Goal: Obtain resource: Obtain resource

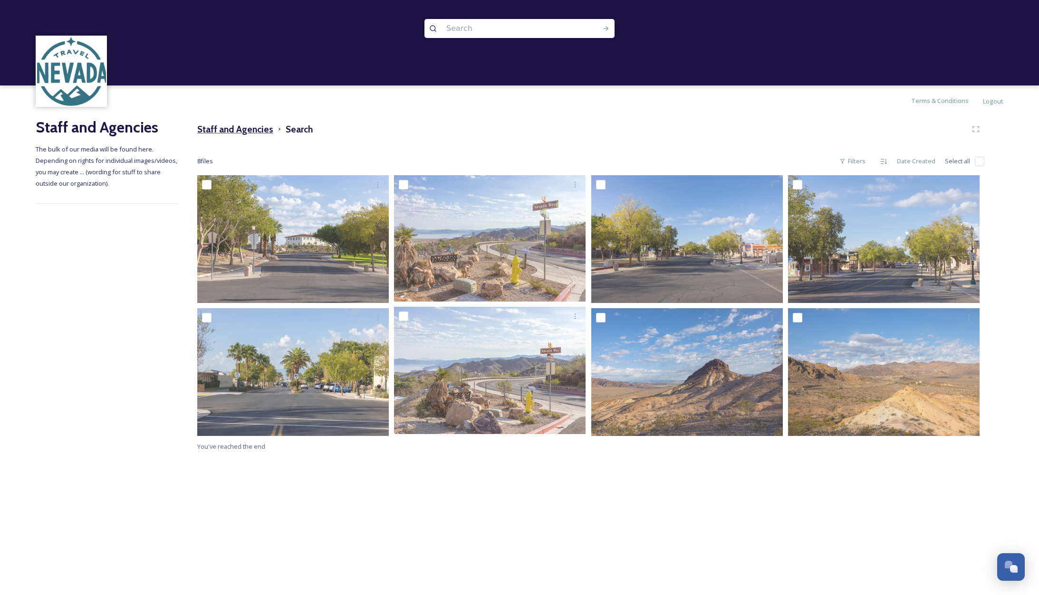
click at [255, 131] on h3 "Staff and Agencies" at bounding box center [235, 130] width 76 height 14
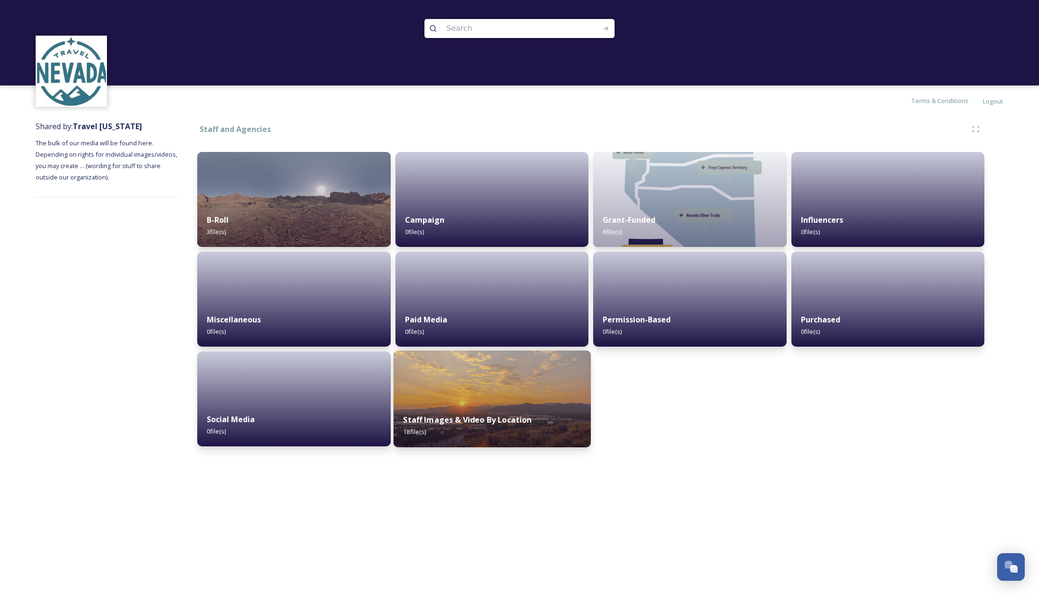
click at [506, 403] on img at bounding box center [491, 399] width 197 height 97
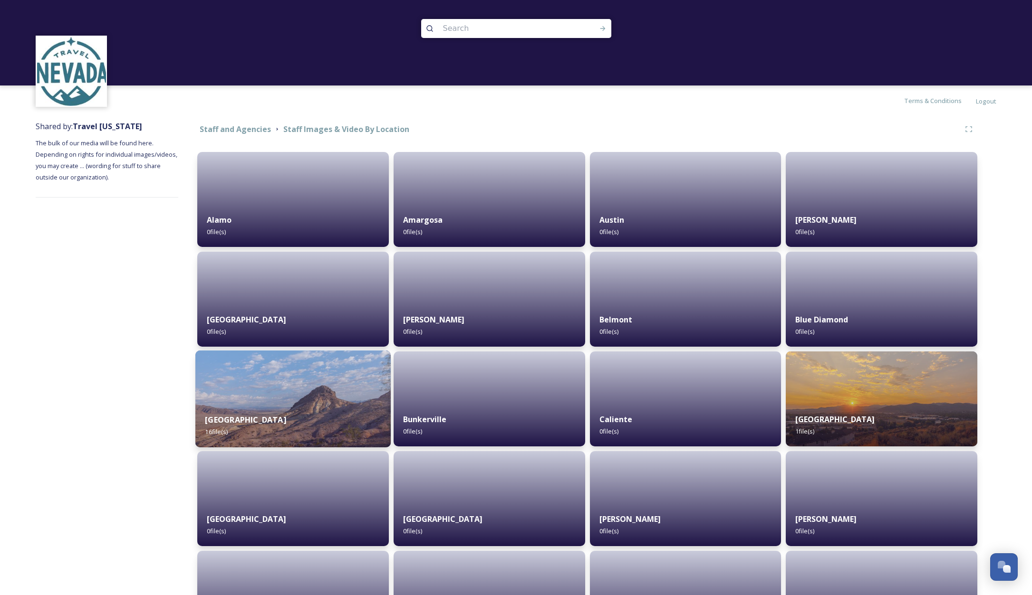
click at [323, 394] on img at bounding box center [292, 399] width 195 height 97
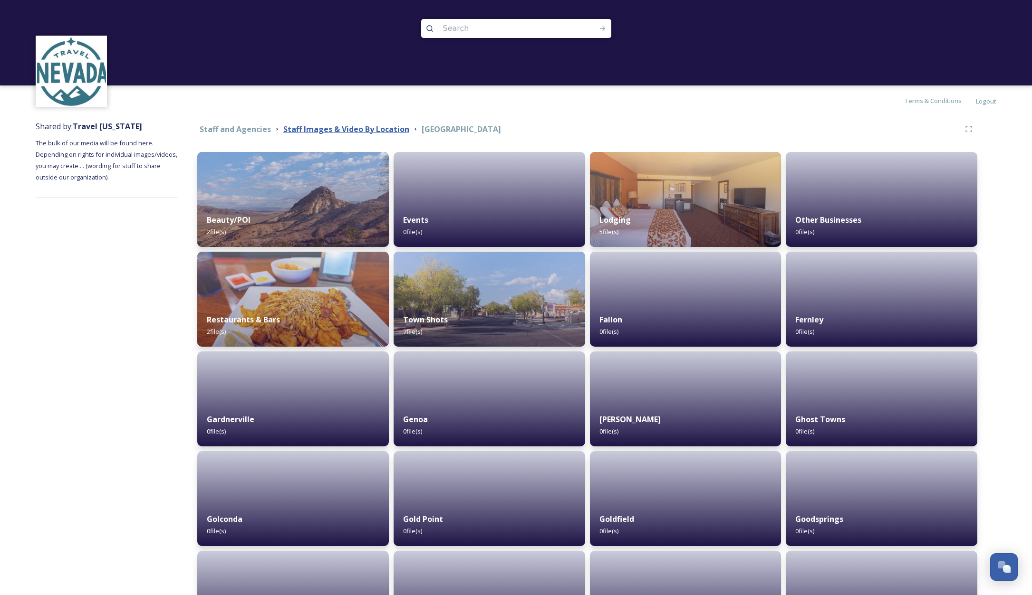
click at [375, 127] on strong "Staff Images & Video By Location" at bounding box center [346, 129] width 126 height 10
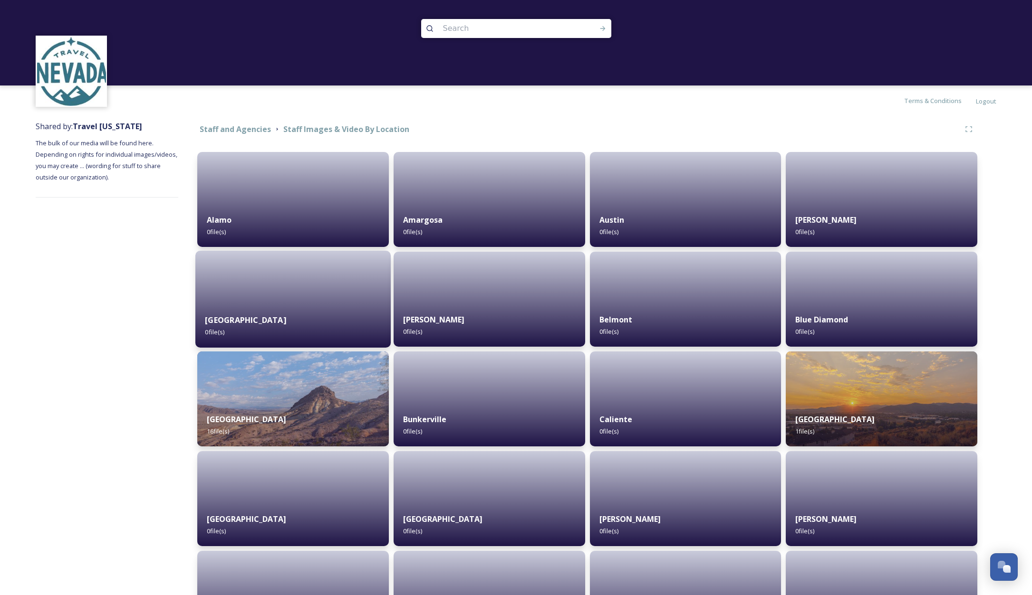
click at [325, 315] on div "Battle Mountain 0 file(s)" at bounding box center [292, 326] width 195 height 43
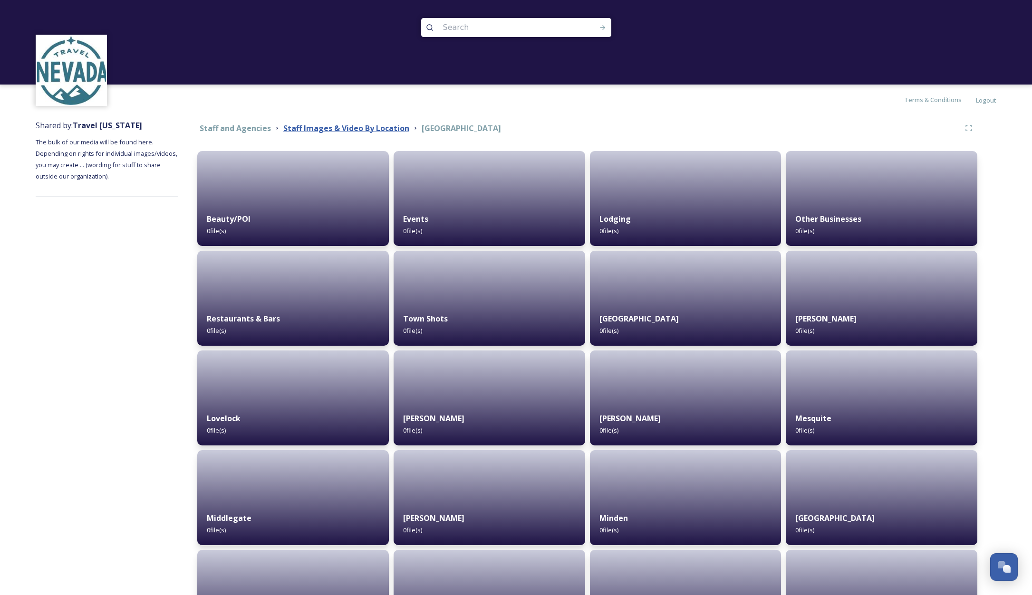
click at [358, 129] on strong "Staff Images & Video By Location" at bounding box center [346, 128] width 126 height 10
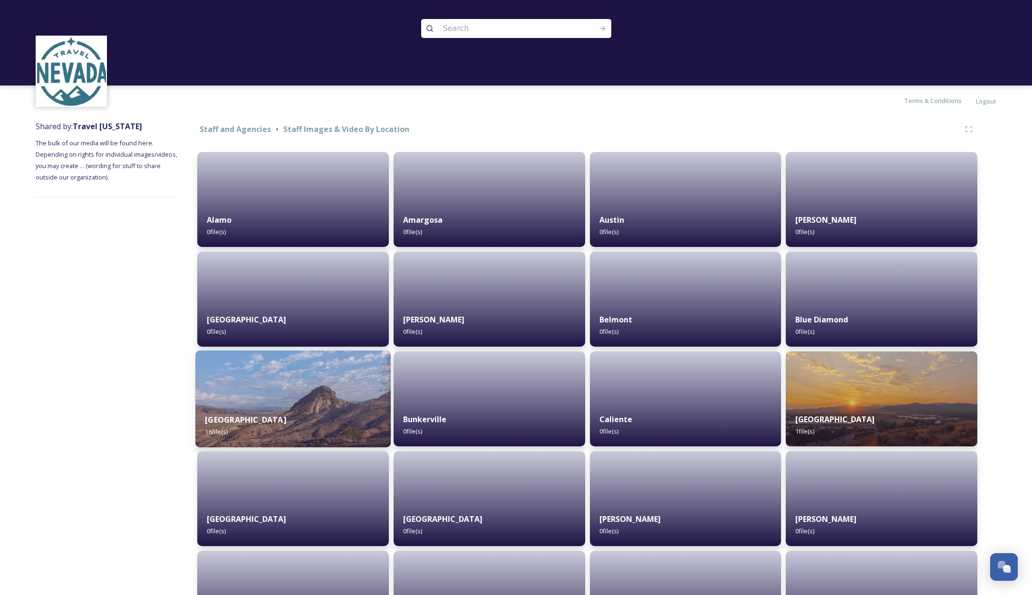
click at [348, 406] on div "Boulder City 16 file(s)" at bounding box center [292, 425] width 195 height 43
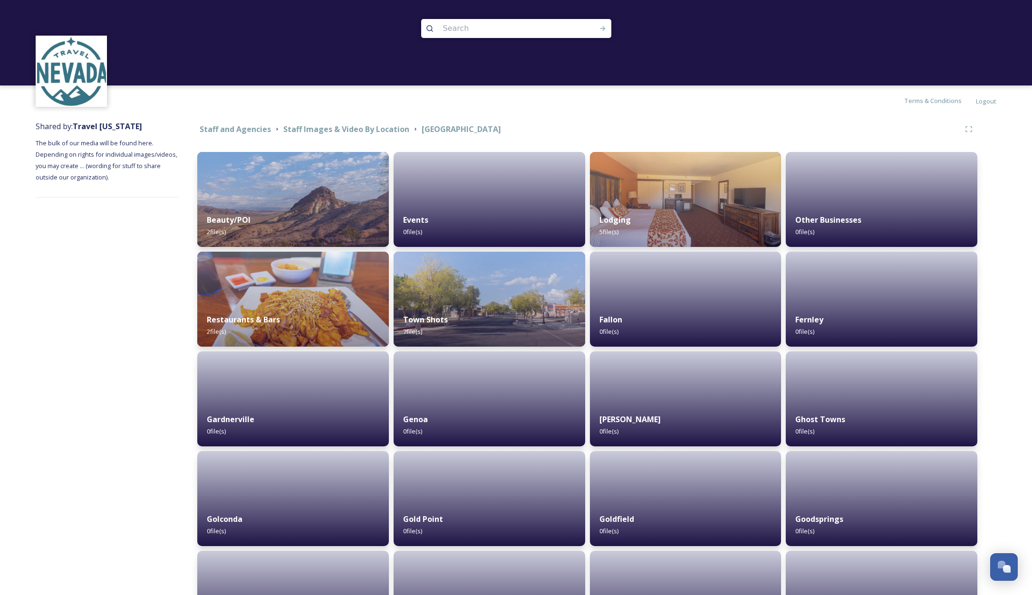
scroll to position [2, 0]
